Goal: Information Seeking & Learning: Check status

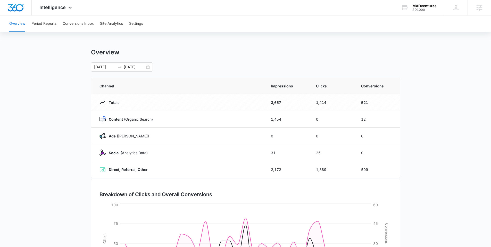
click at [401, 36] on div "Overview Period Reports Conversions Inbox Site Analytics Settings Overview [DAT…" at bounding box center [245, 166] width 491 height 303
click at [46, 8] on span "Intelligence" at bounding box center [52, 7] width 26 height 5
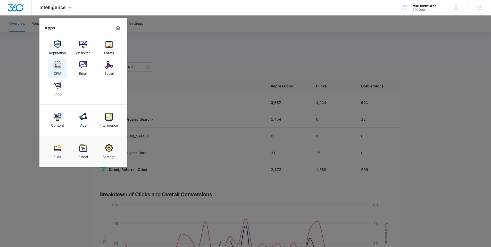
click at [58, 68] on img at bounding box center [58, 65] width 8 height 8
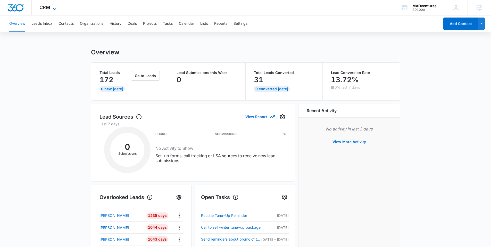
click at [54, 9] on icon at bounding box center [55, 9] width 6 height 6
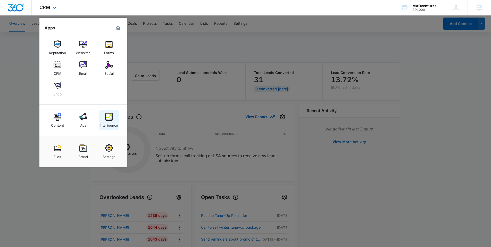
click at [111, 118] on img at bounding box center [109, 117] width 8 height 8
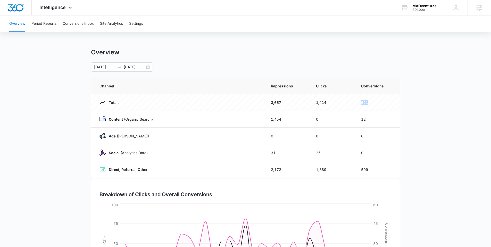
drag, startPoint x: 376, startPoint y: 102, endPoint x: 358, endPoint y: 104, distance: 17.9
click at [358, 104] on td "521" at bounding box center [377, 102] width 45 height 17
drag, startPoint x: 370, startPoint y: 120, endPoint x: 358, endPoint y: 120, distance: 11.6
click at [358, 120] on td "12" at bounding box center [377, 119] width 45 height 17
drag, startPoint x: 368, startPoint y: 135, endPoint x: 355, endPoint y: 138, distance: 13.1
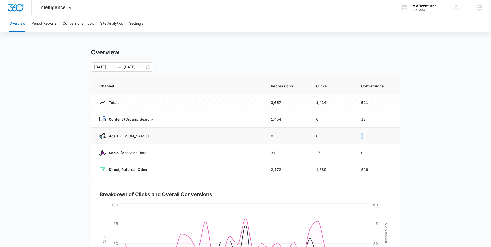
click at [355, 138] on td "0" at bounding box center [377, 135] width 45 height 17
drag, startPoint x: 371, startPoint y: 154, endPoint x: 338, endPoint y: 150, distance: 33.6
click at [338, 150] on tr "Social (Analytics Data) 31 25 0" at bounding box center [245, 152] width 309 height 17
drag, startPoint x: 372, startPoint y: 170, endPoint x: 346, endPoint y: 170, distance: 25.8
click at [346, 170] on tr "Direct, Referral, Other 2,172 1,389 509" at bounding box center [245, 169] width 309 height 17
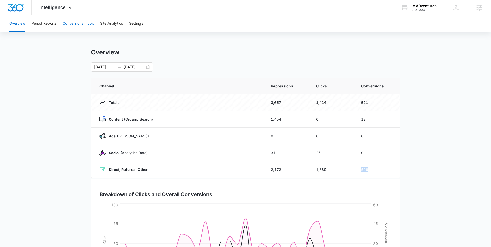
click at [88, 24] on button "Conversions Inbox" at bounding box center [78, 23] width 31 height 16
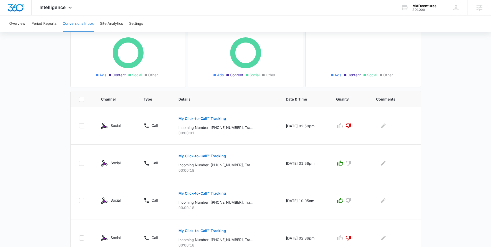
scroll to position [105, 0]
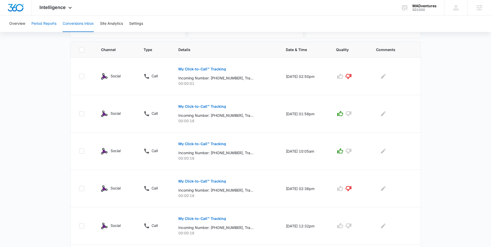
click at [43, 23] on button "Period Reports" at bounding box center [43, 23] width 25 height 16
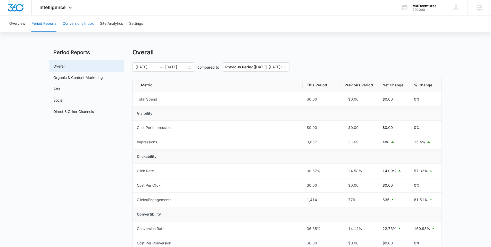
click at [72, 24] on button "Conversions Inbox" at bounding box center [78, 23] width 31 height 16
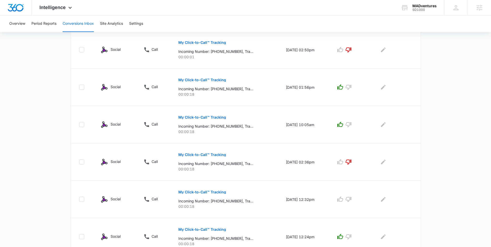
scroll to position [128, 0]
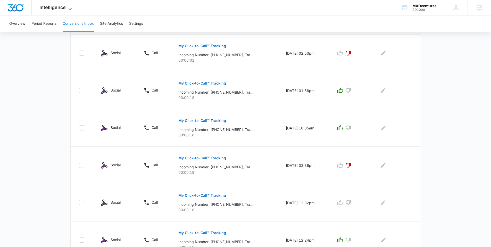
click at [68, 8] on icon at bounding box center [70, 9] width 6 height 6
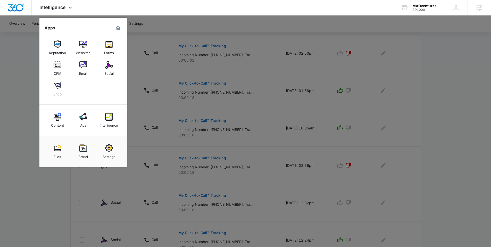
click at [17, 62] on div at bounding box center [245, 123] width 491 height 247
